Goal: Find specific page/section: Find specific page/section

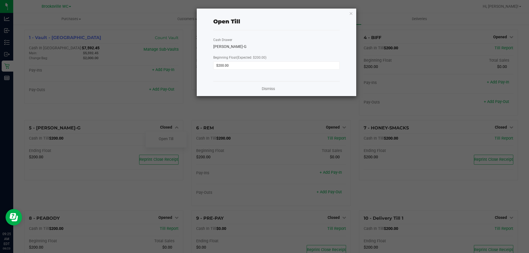
scroll to position [2, 0]
drag, startPoint x: 272, startPoint y: 88, endPoint x: 259, endPoint y: 84, distance: 13.3
click at [272, 88] on link "Dismiss" at bounding box center [268, 89] width 13 height 6
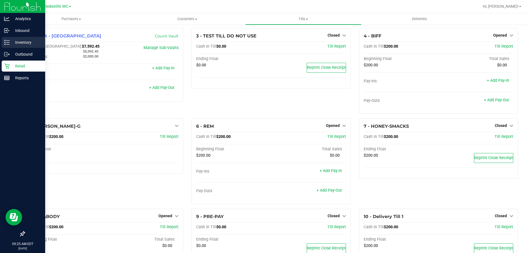
click at [10, 43] on p "Inventory" at bounding box center [26, 42] width 33 height 7
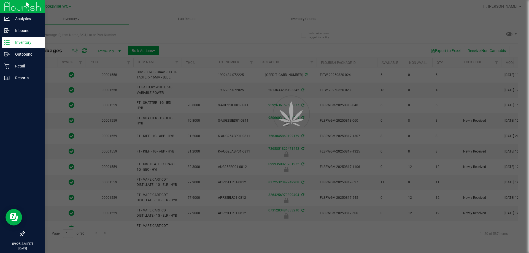
click at [67, 35] on div at bounding box center [264, 126] width 529 height 253
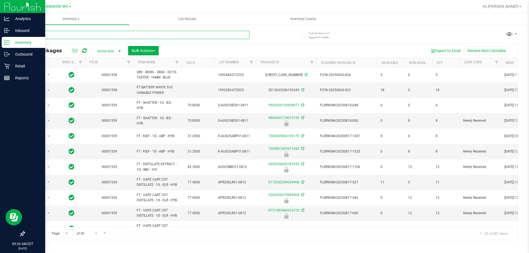
click at [70, 33] on input "text" at bounding box center [136, 35] width 225 height 8
type input "ddf"
